Goal: Obtain resource: Download file/media

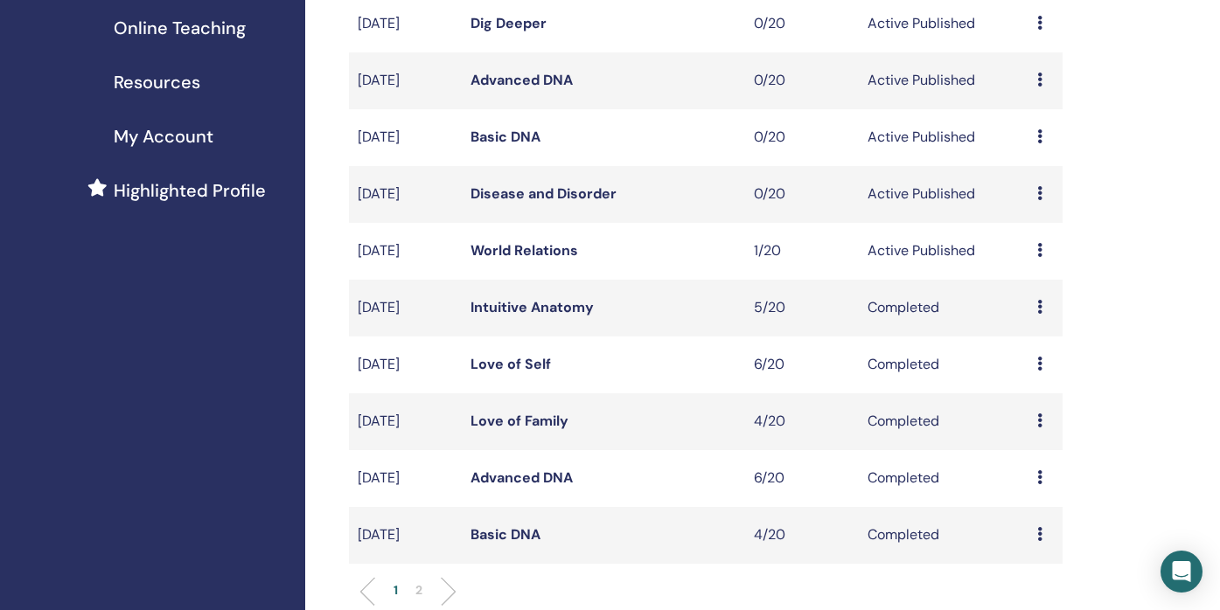
scroll to position [331, 0]
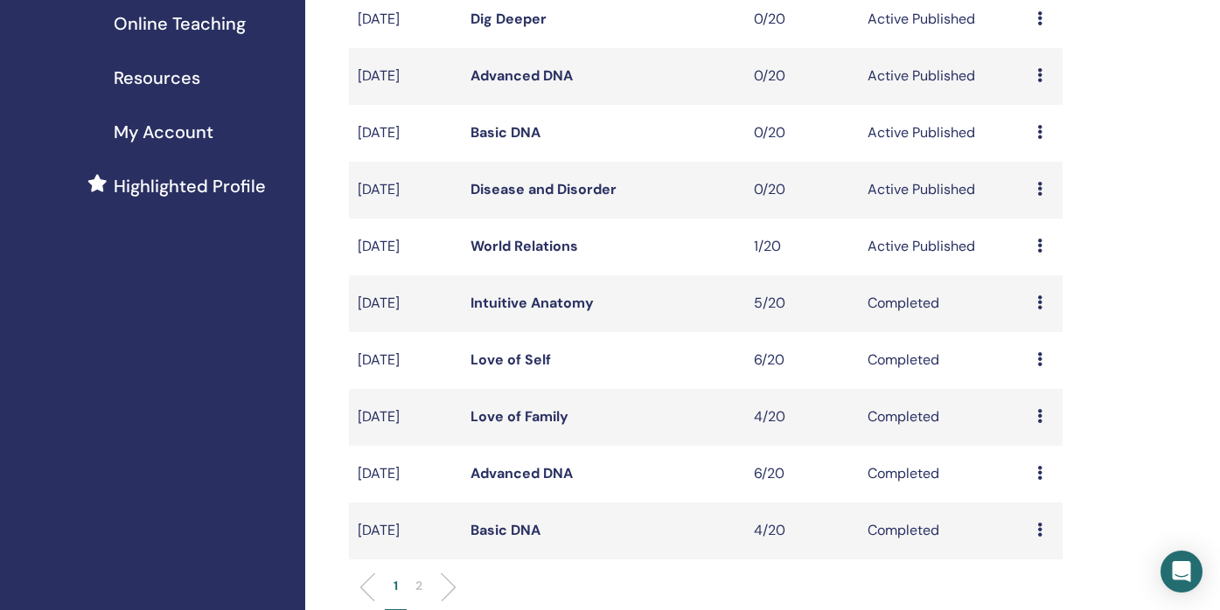
click at [1043, 247] on div "Preview Edit Attendees Cancel" at bounding box center [1045, 246] width 17 height 21
click at [1025, 284] on link "Edit" at bounding box center [1020, 287] width 25 height 18
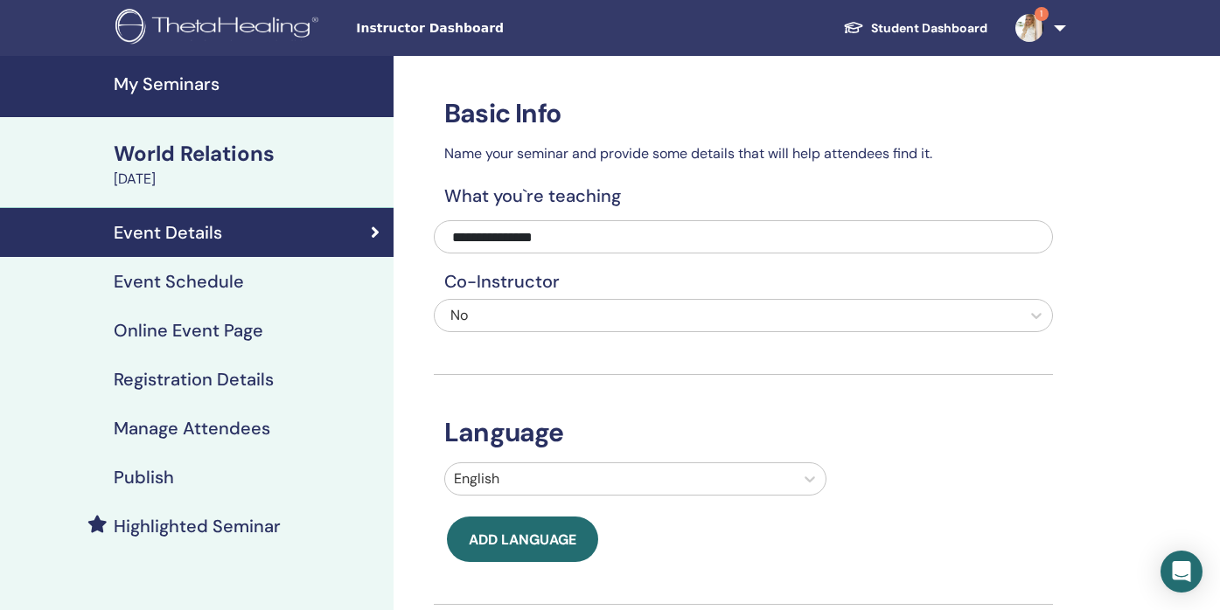
click at [250, 282] on div "Event Schedule" at bounding box center [197, 281] width 366 height 21
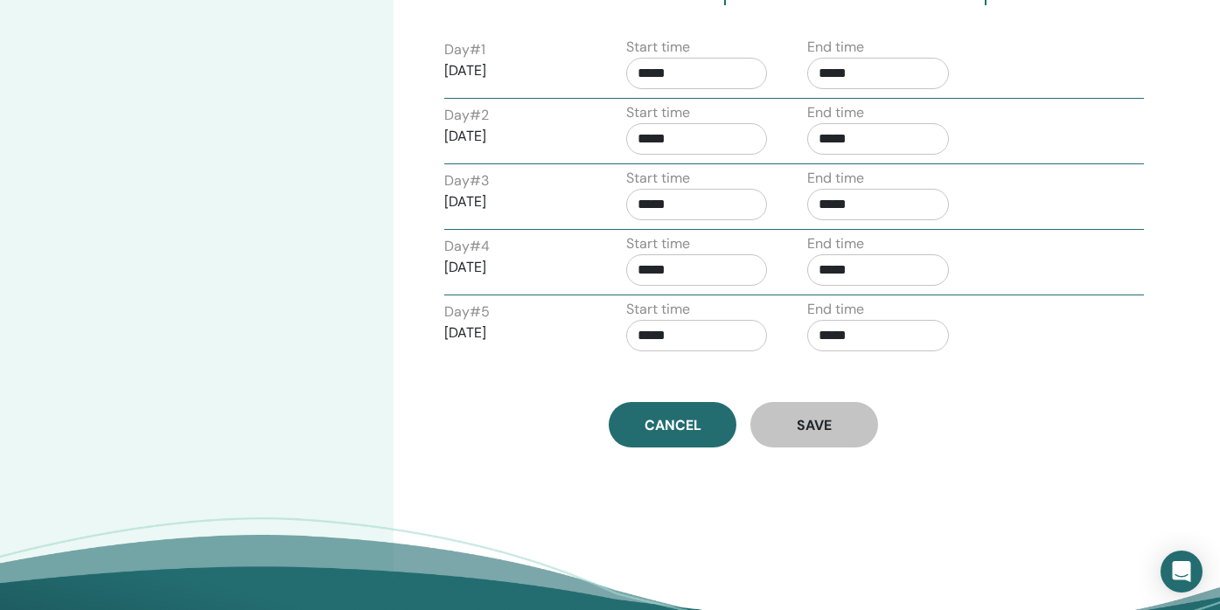
scroll to position [589, 0]
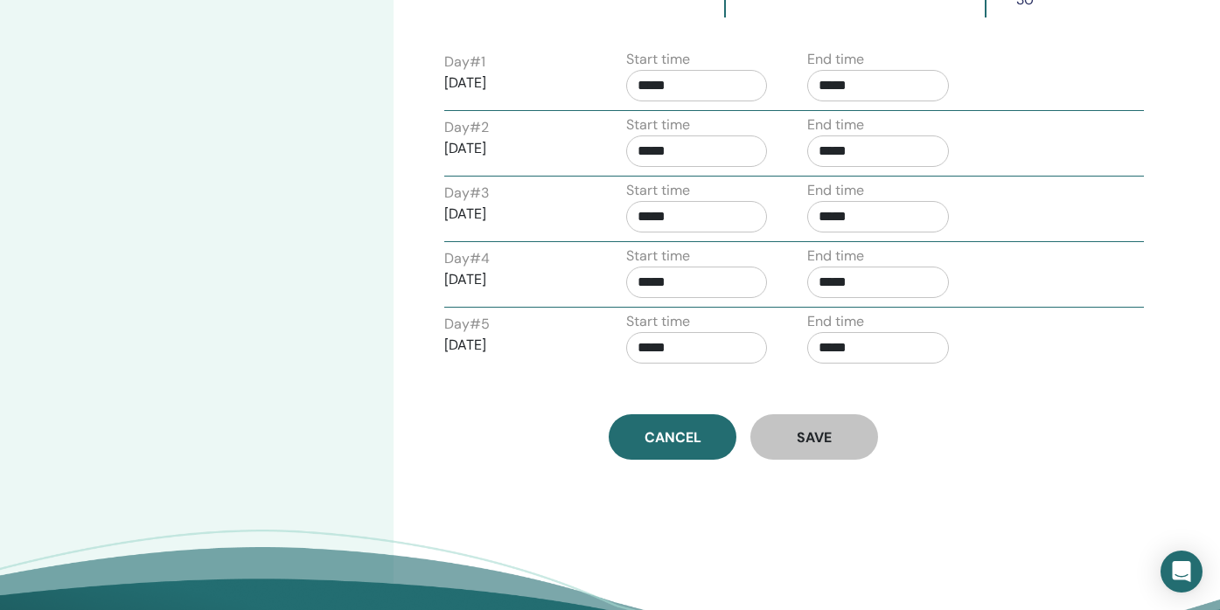
click at [657, 180] on label "Start time" at bounding box center [658, 190] width 64 height 21
click at [647, 282] on div "Day # 1 2025/09/01 Start time ***** End time ***** Day # 2 2025/09/02 Start tim…" at bounding box center [743, 208] width 619 height 327
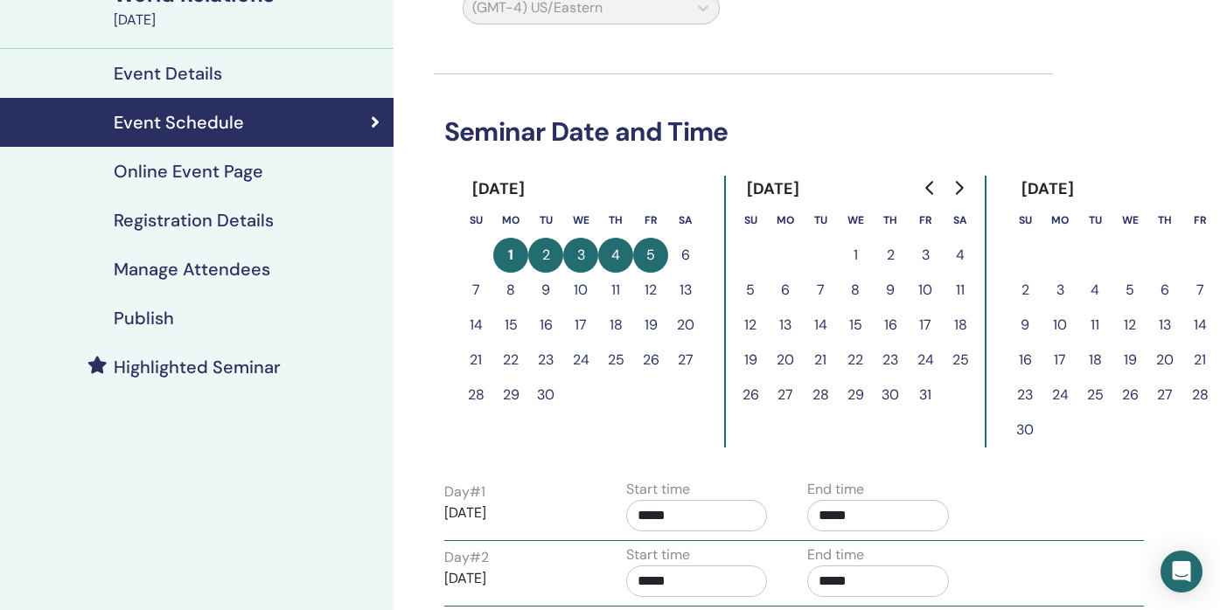
scroll to position [154, 0]
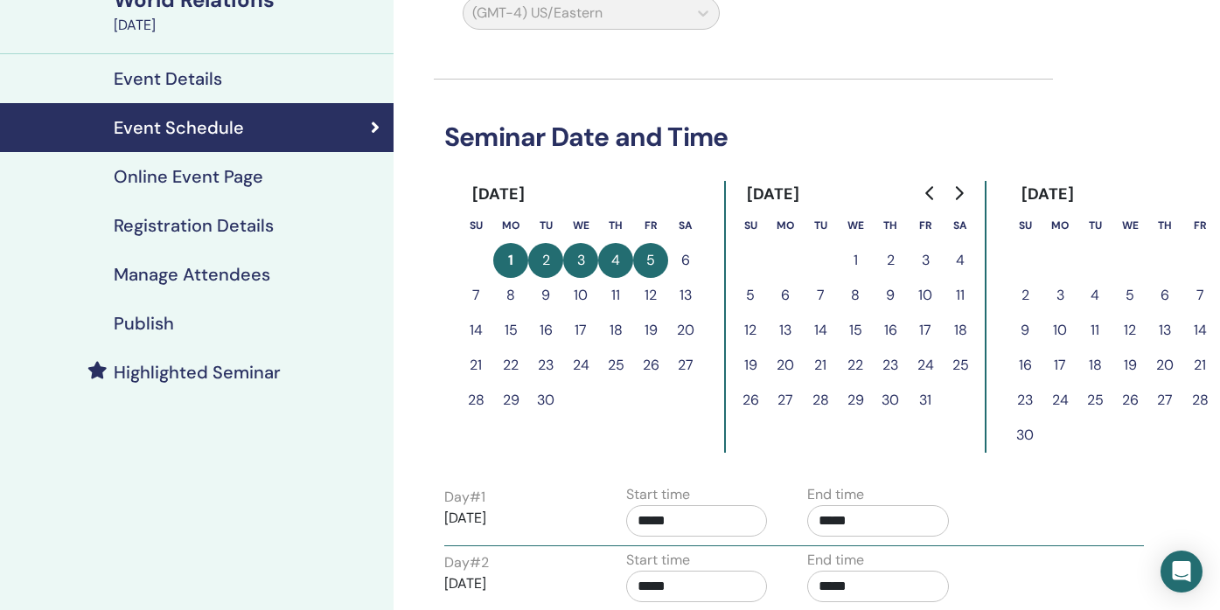
click at [616, 255] on button "4" at bounding box center [615, 260] width 35 height 35
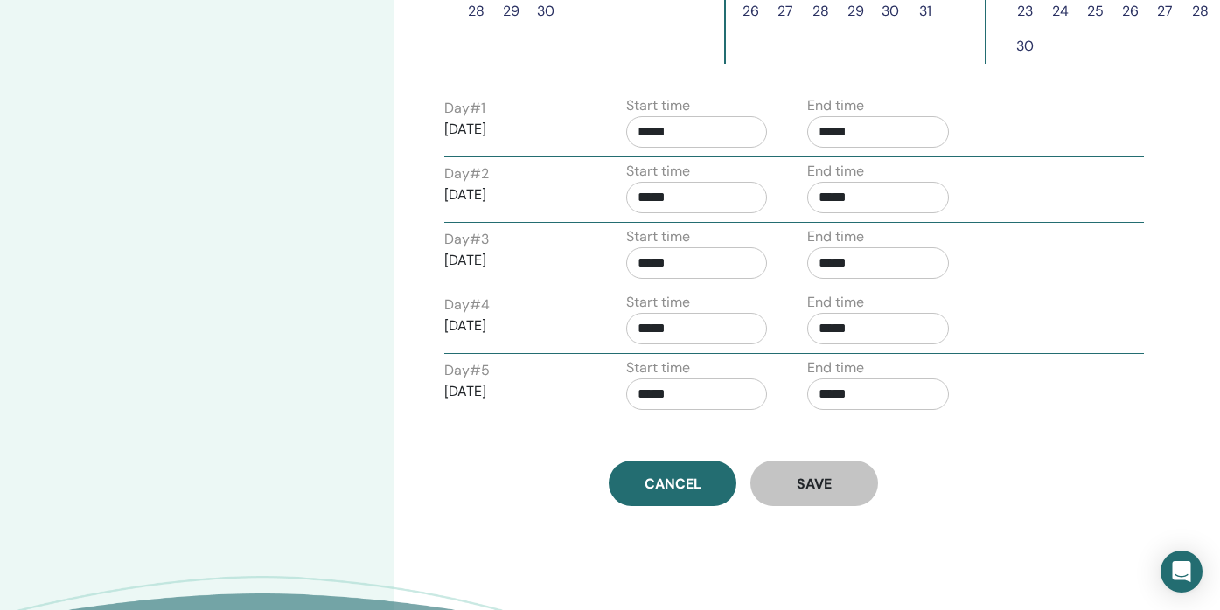
scroll to position [574, 0]
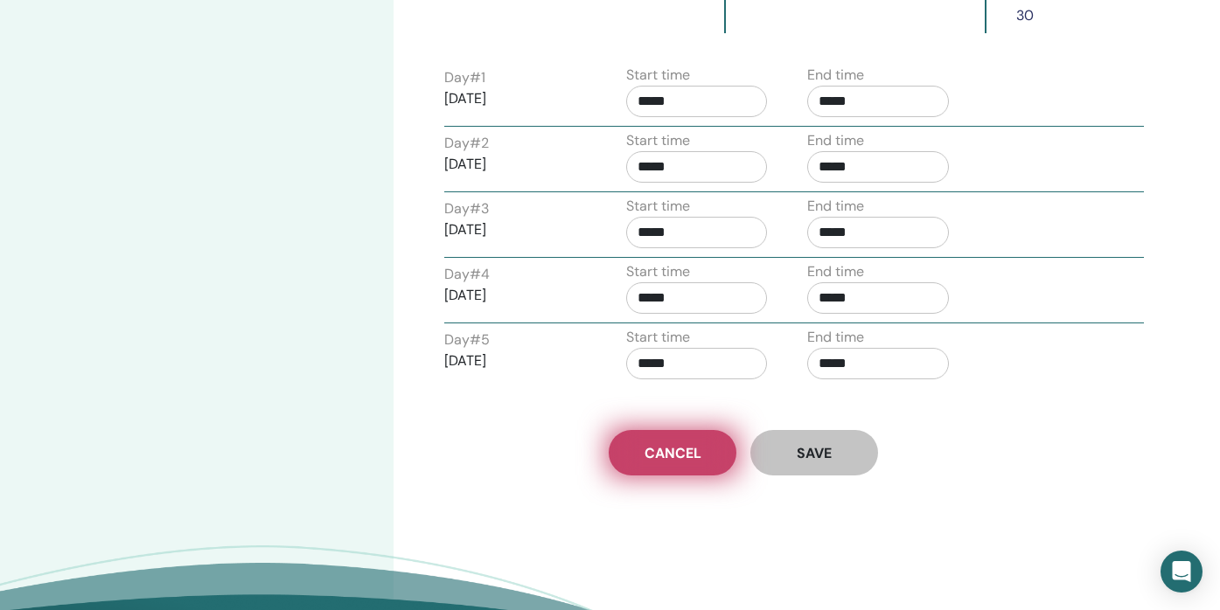
click at [630, 450] on link "Cancel" at bounding box center [673, 452] width 128 height 45
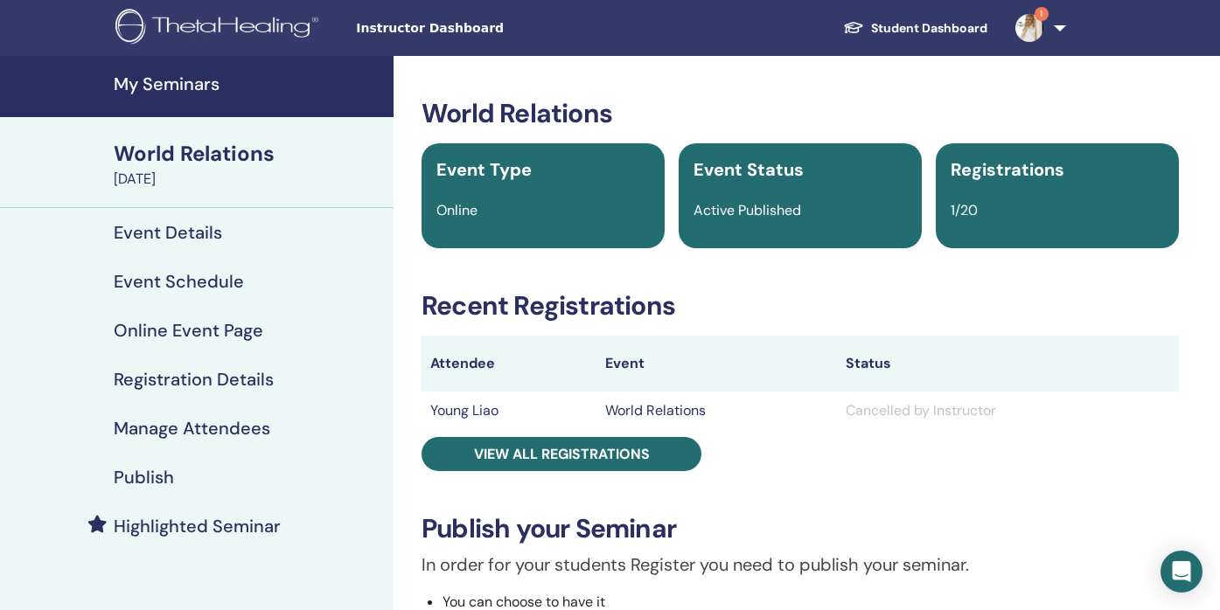
click at [192, 90] on h4 "My Seminars" at bounding box center [248, 83] width 269 height 21
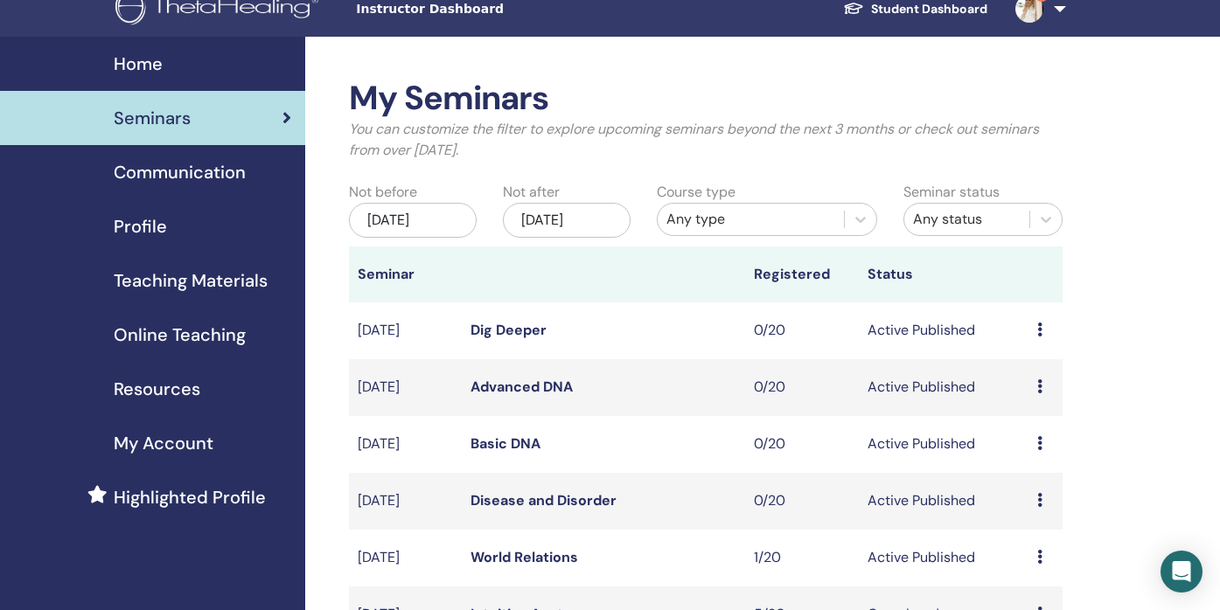
scroll to position [21, 0]
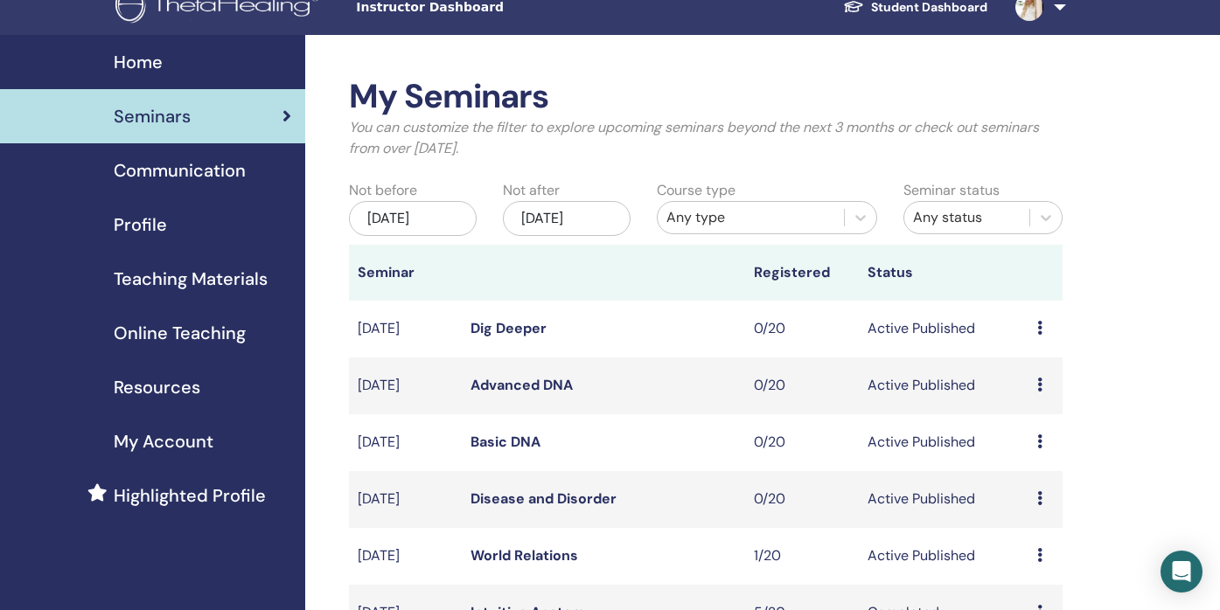
click at [612, 219] on div "Dec/01, 2025" at bounding box center [567, 218] width 128 height 35
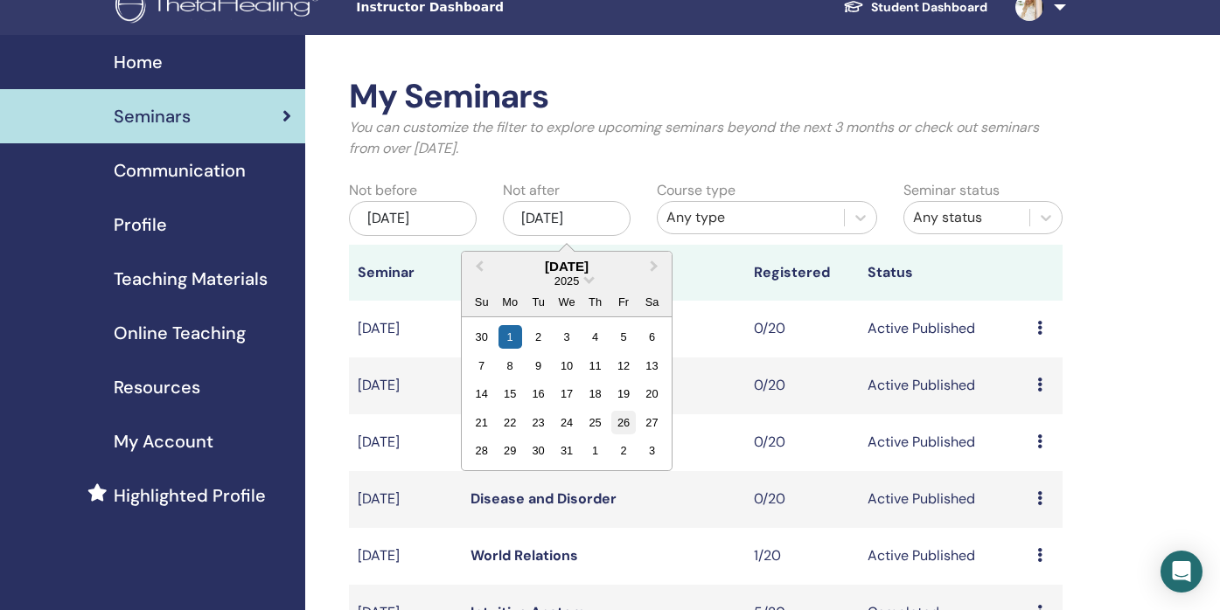
click at [620, 421] on div "26" at bounding box center [623, 423] width 24 height 24
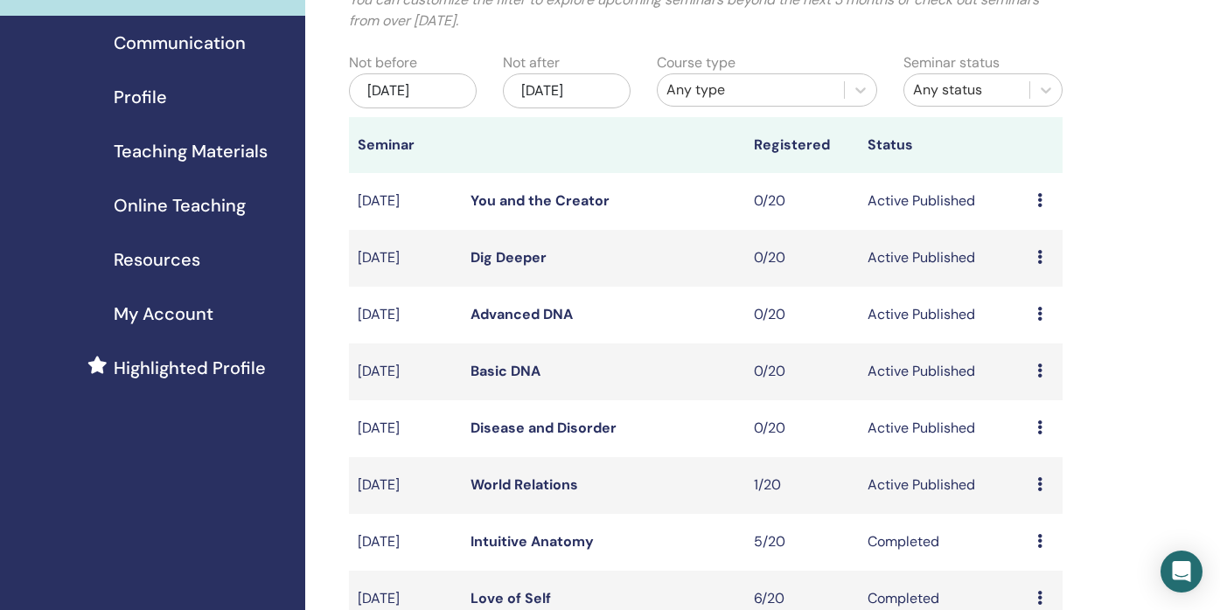
scroll to position [157, 0]
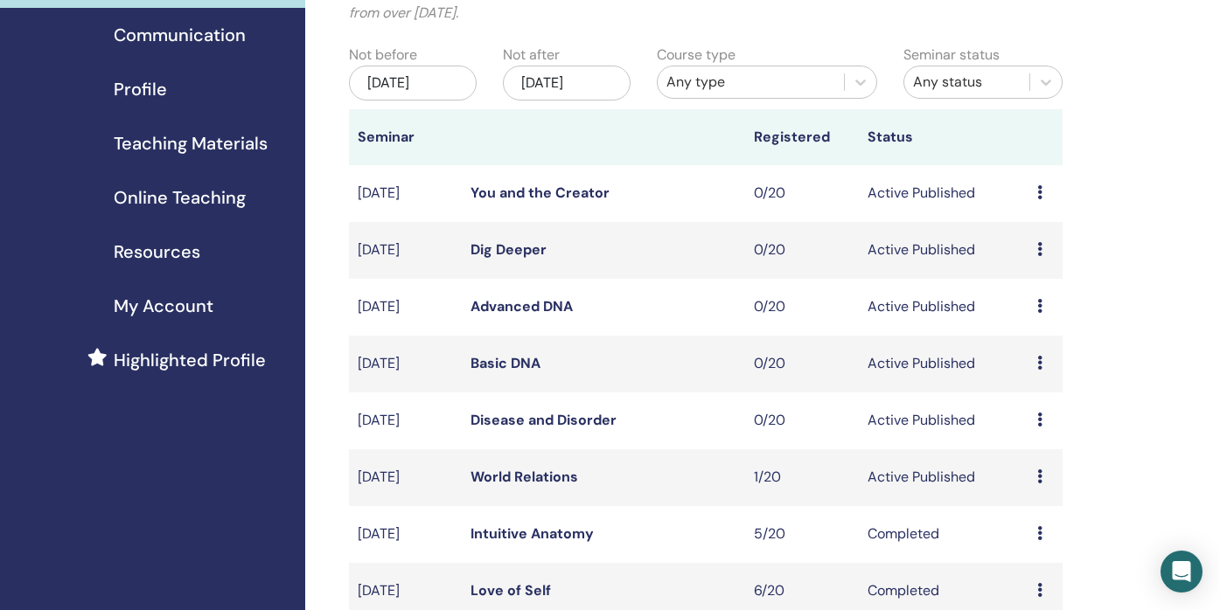
click at [180, 248] on span "Resources" at bounding box center [157, 252] width 87 height 26
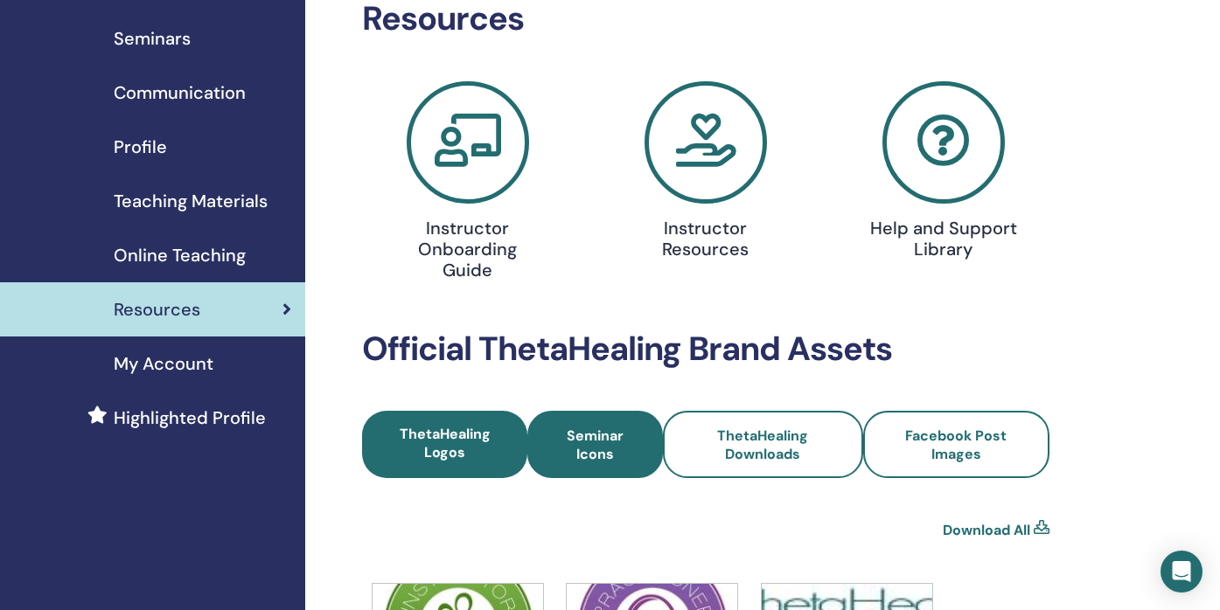
scroll to position [100, 0]
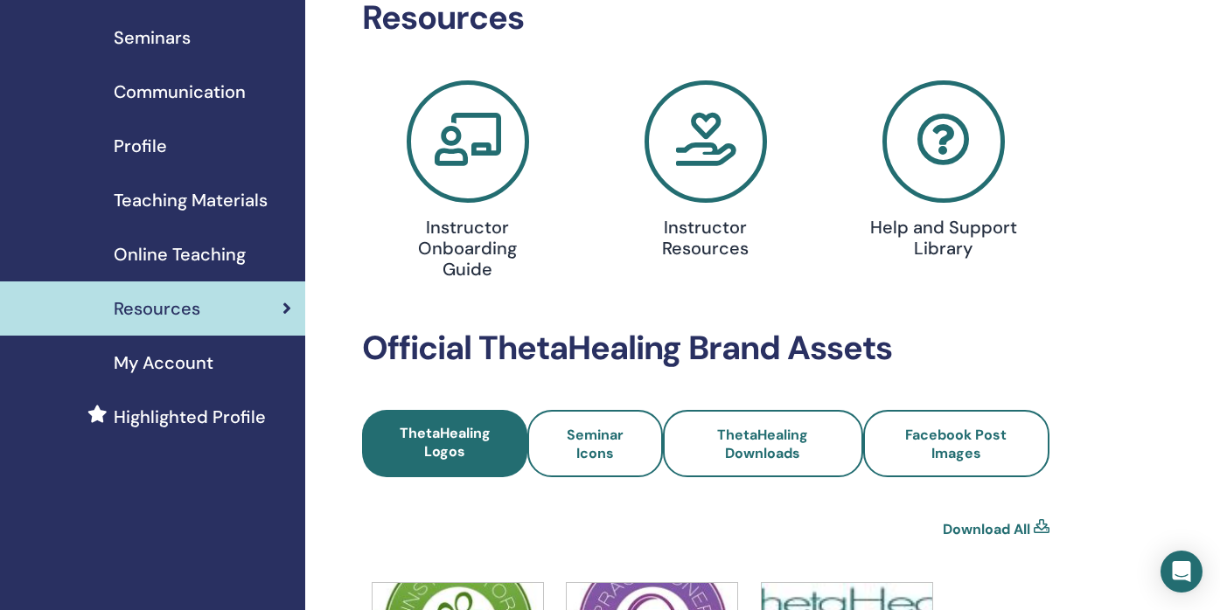
click at [259, 197] on span "Teaching Materials" at bounding box center [191, 200] width 154 height 26
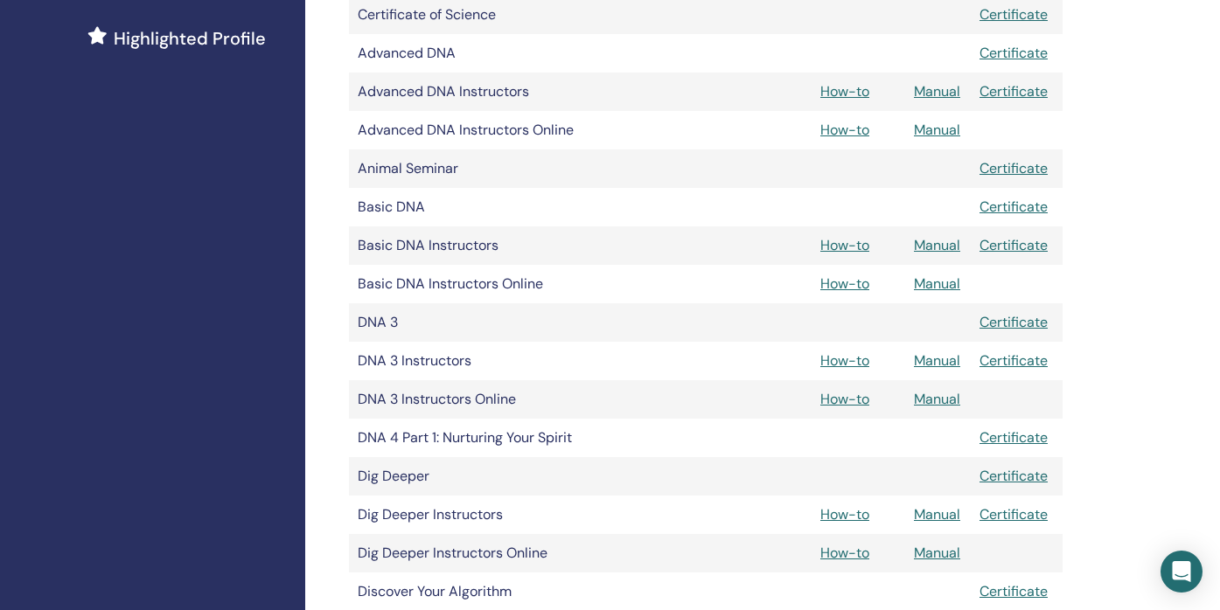
scroll to position [483, 0]
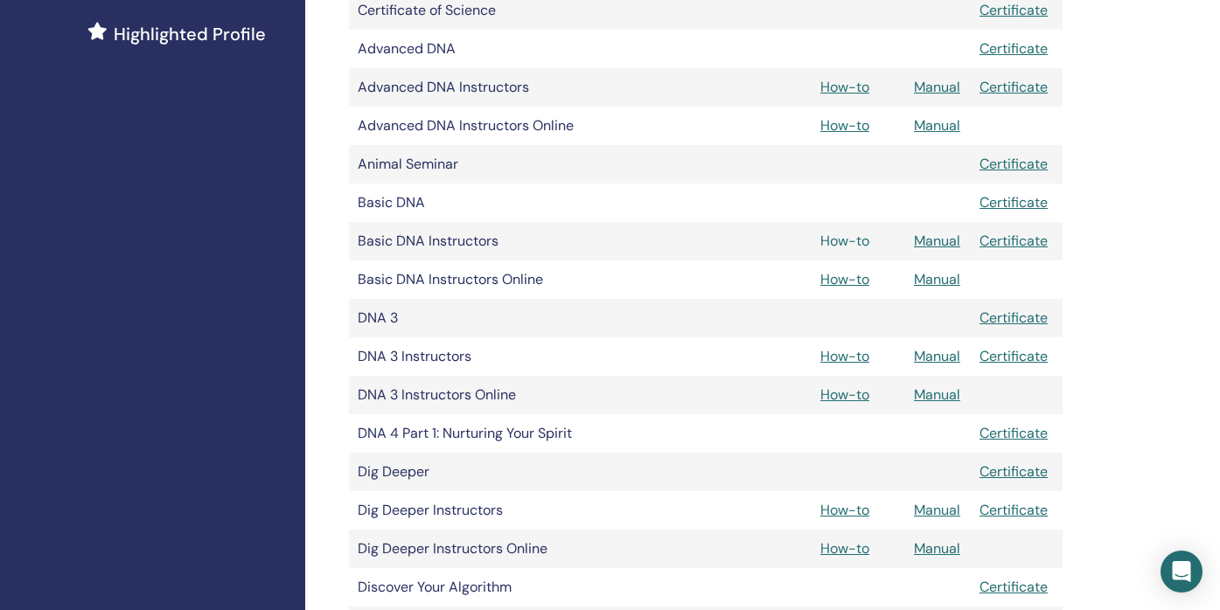
click at [867, 243] on link "How-to" at bounding box center [844, 241] width 49 height 18
click at [841, 357] on link "How-to" at bounding box center [844, 356] width 49 height 18
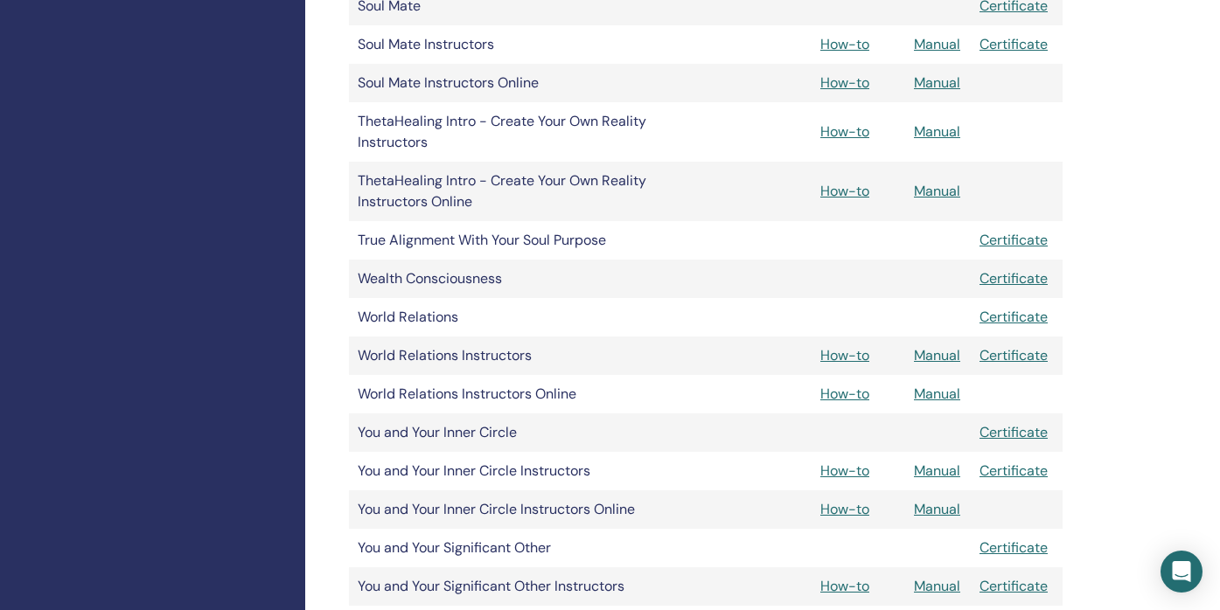
scroll to position [2211, 0]
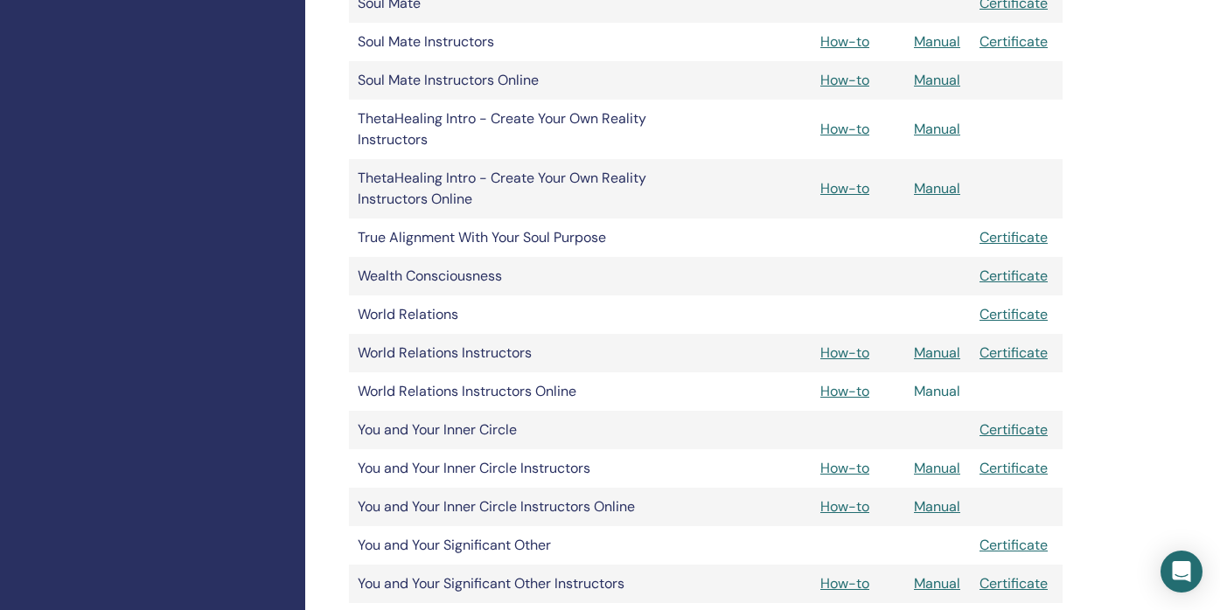
click at [936, 393] on link "Manual" at bounding box center [937, 391] width 46 height 18
